Goal: Navigation & Orientation: Find specific page/section

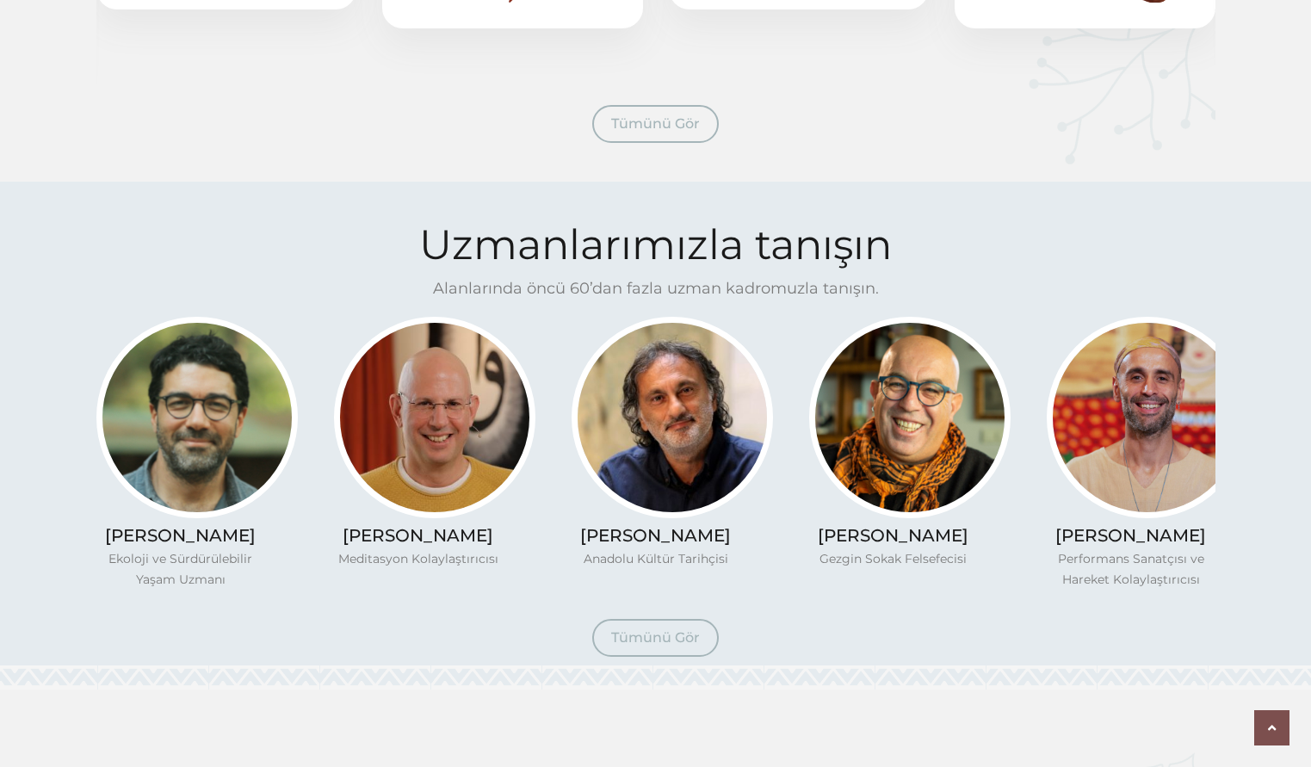
scroll to position [858, 0]
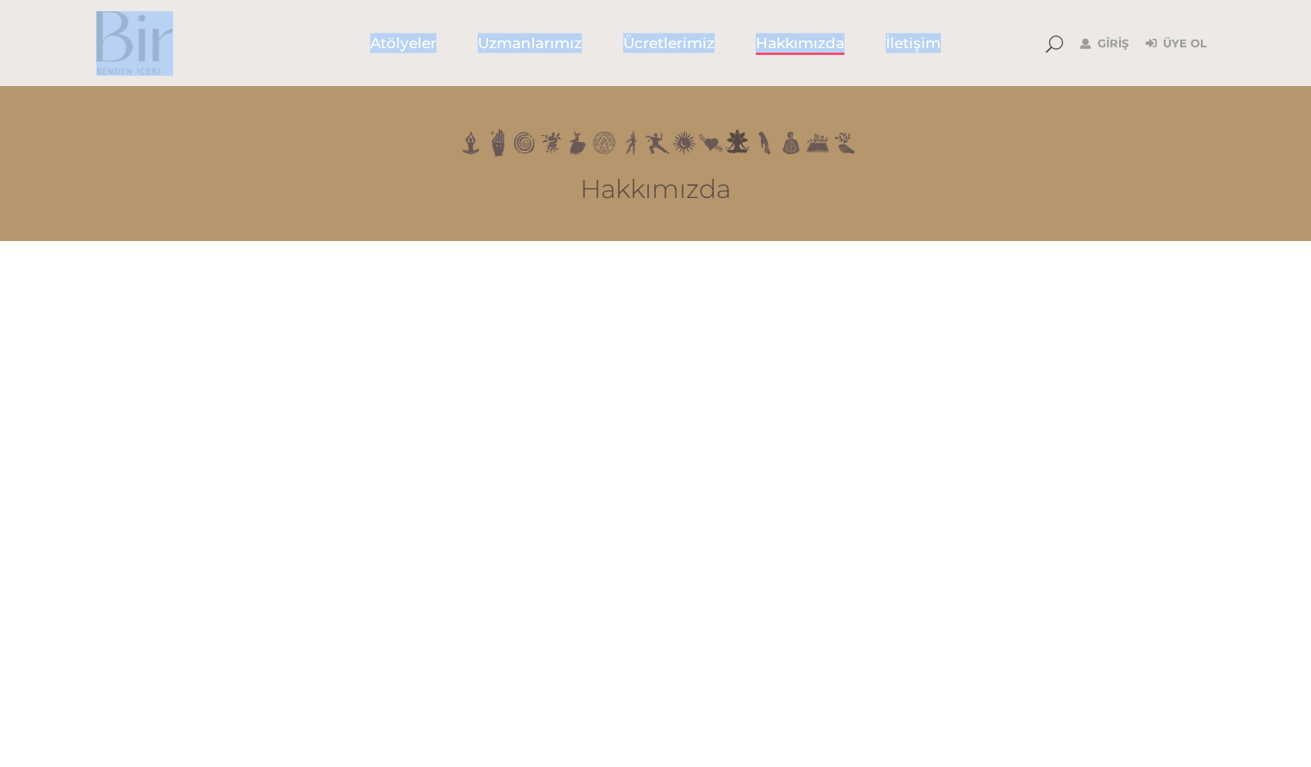
drag, startPoint x: 1256, startPoint y: 72, endPoint x: 809, endPoint y: 65, distance: 446.9
click at [809, 65] on div "Atölyeler Uzmanlarımız Ücretlerimiz Hakkımızda İletişim Giriş Üye Ol" at bounding box center [655, 43] width 1311 height 86
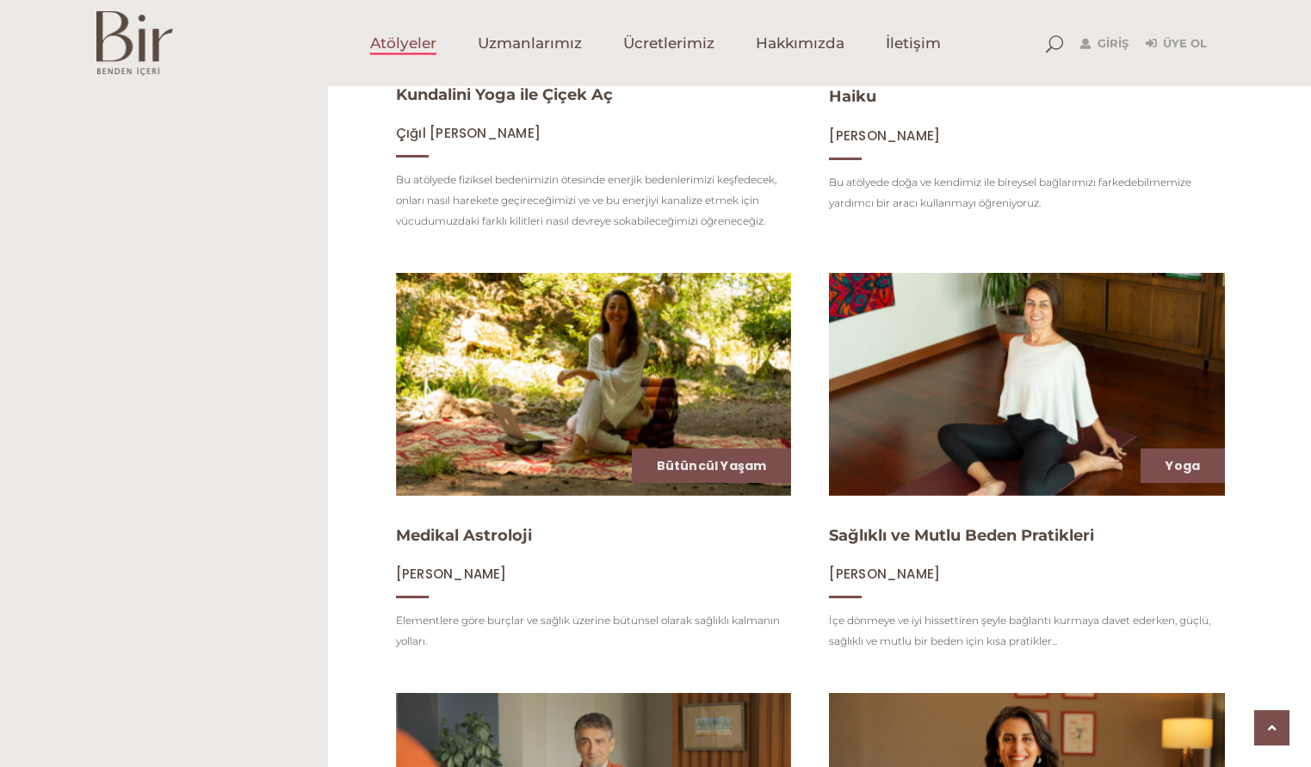
scroll to position [1087, 0]
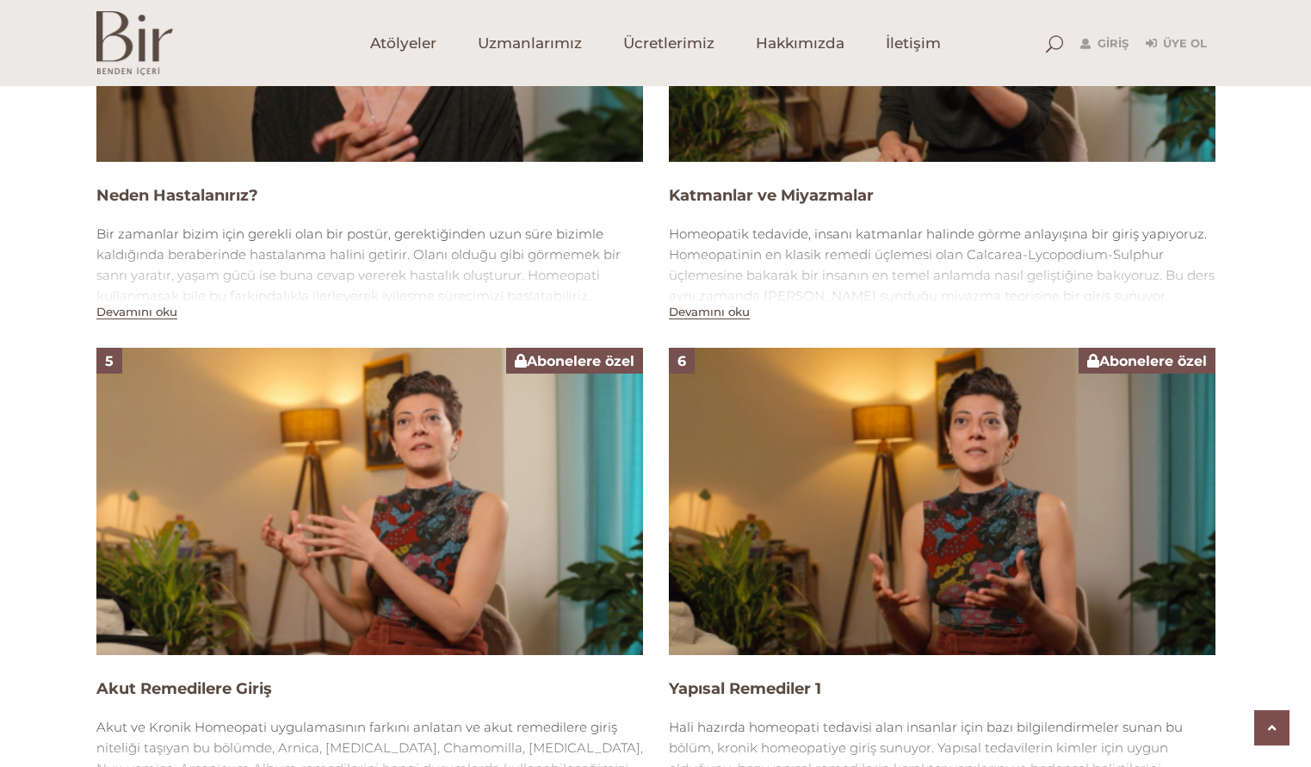
scroll to position [1961, 0]
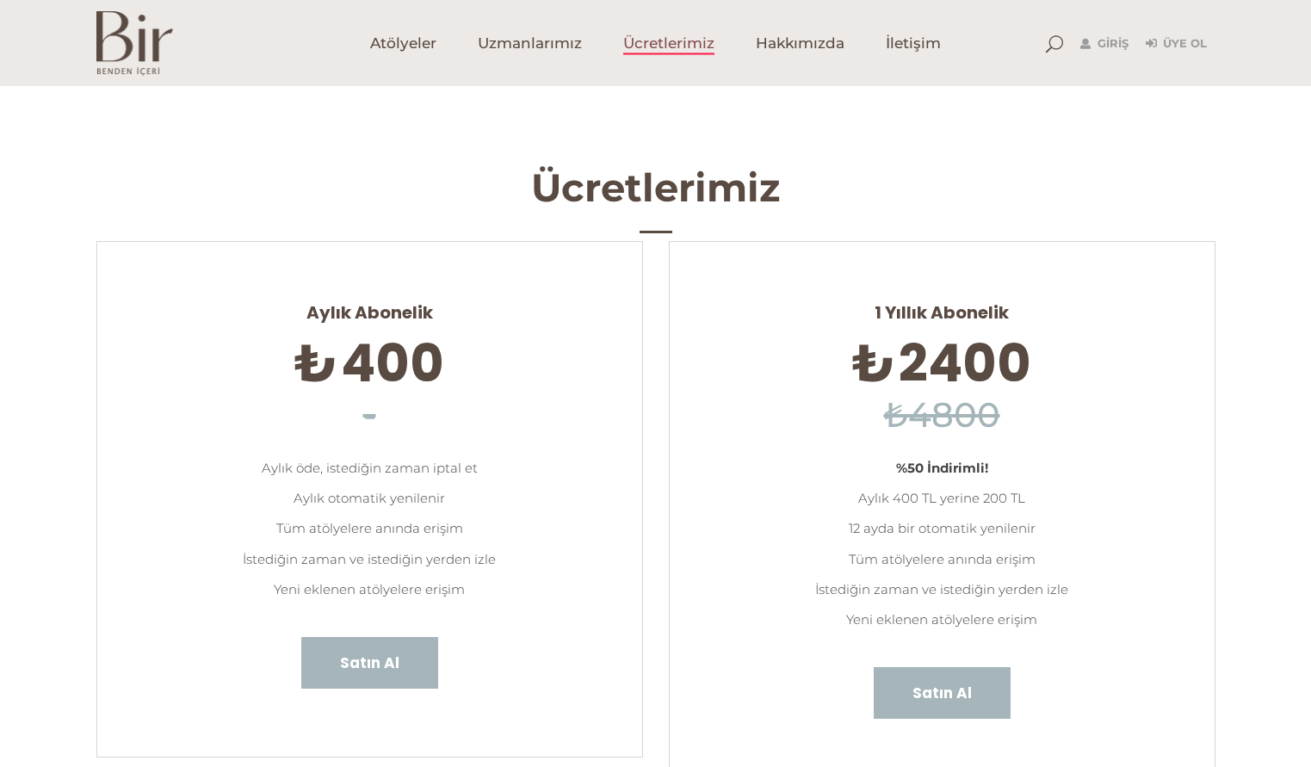
scroll to position [71, 0]
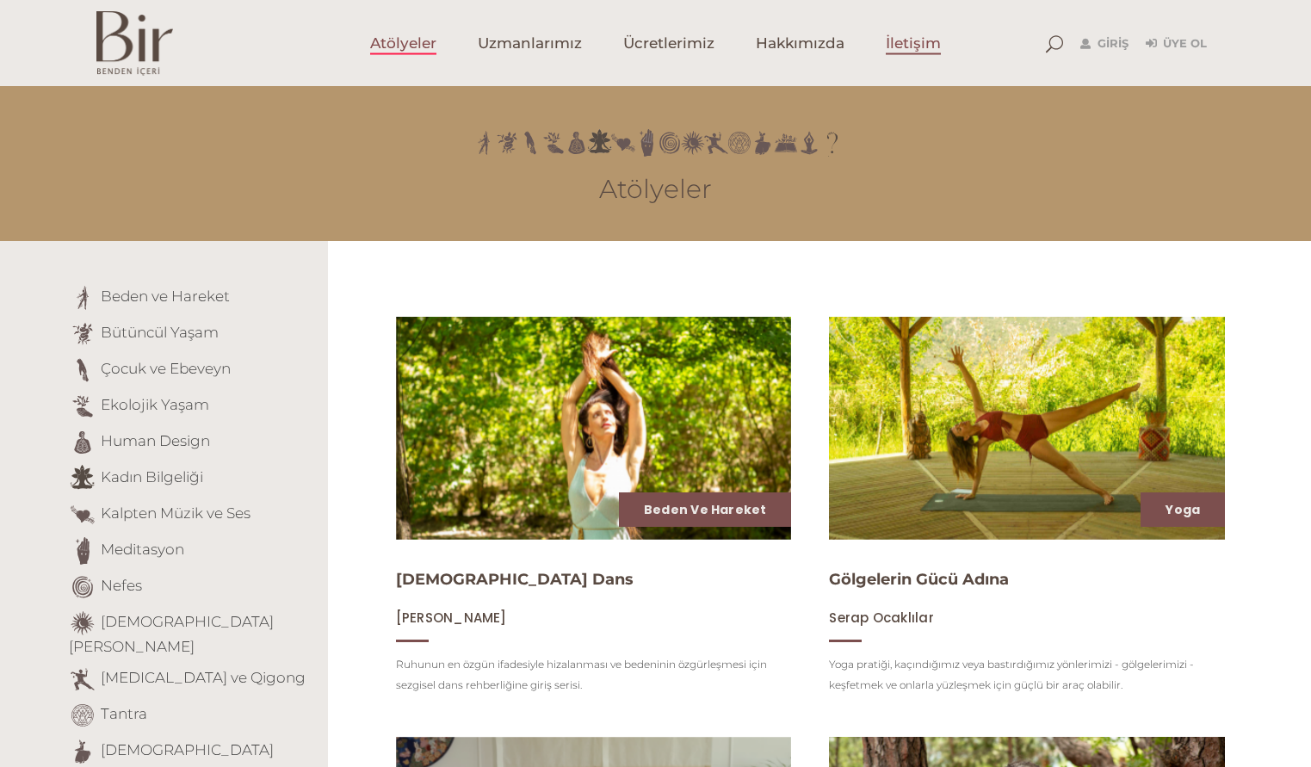
click at [918, 44] on span "İletişim" at bounding box center [913, 44] width 55 height 20
